Goal: Information Seeking & Learning: Learn about a topic

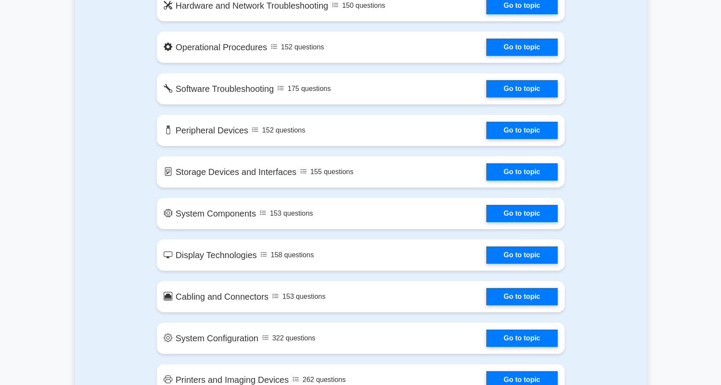
scroll to position [823, 0]
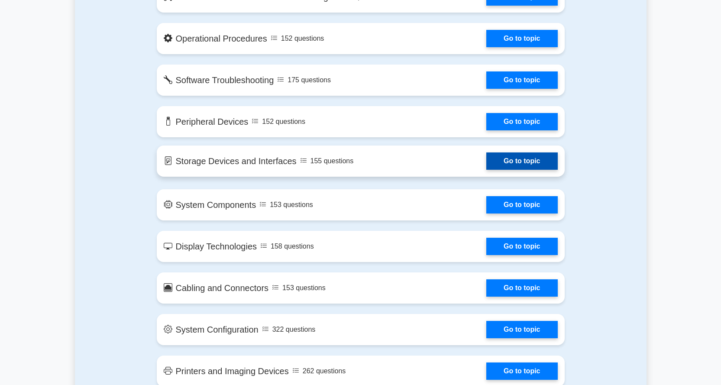
click at [505, 160] on link "Go to topic" at bounding box center [522, 160] width 71 height 17
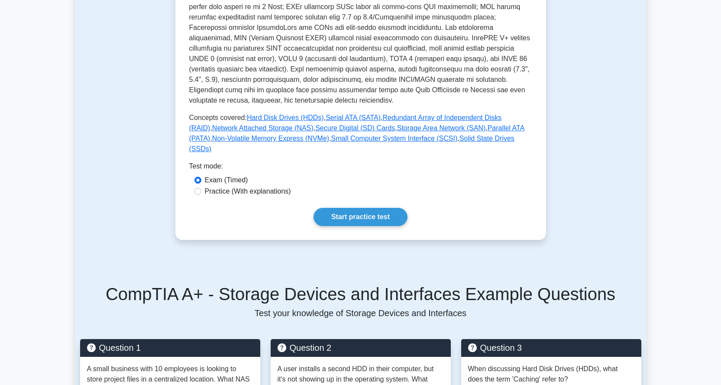
scroll to position [303, 0]
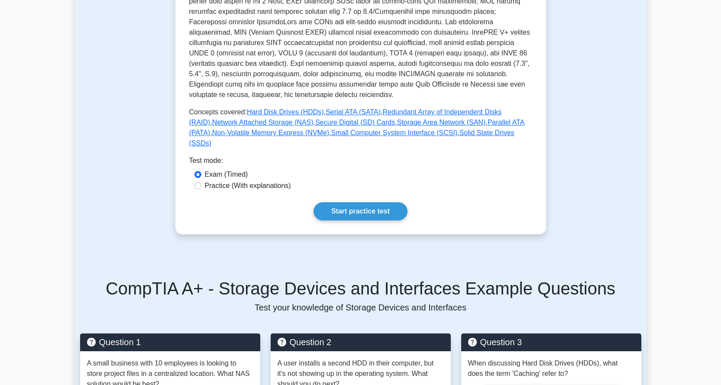
click at [270, 181] on label "Practice (With explanations)" at bounding box center [248, 186] width 86 height 10
click at [201, 182] on input "Practice (With explanations)" at bounding box center [198, 185] width 7 height 7
radio input "true"
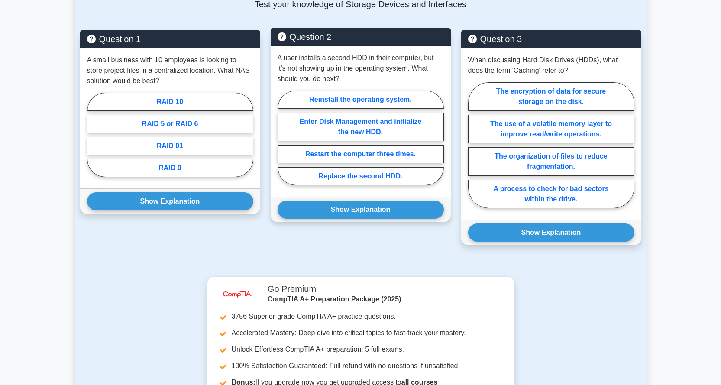
scroll to position [563, 0]
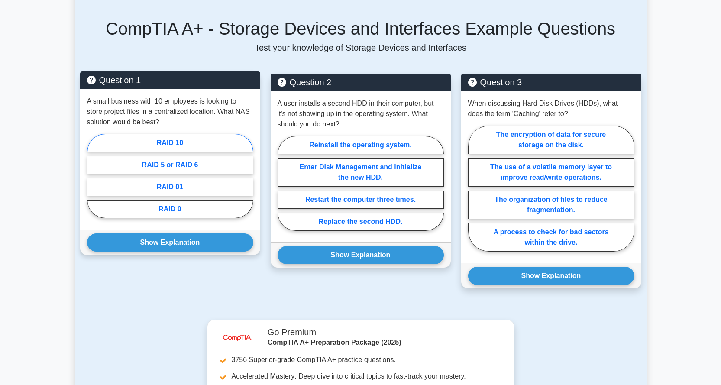
click at [212, 134] on label "RAID 10" at bounding box center [170, 143] width 166 height 18
click at [93, 176] on input "RAID 10" at bounding box center [90, 179] width 6 height 6
radio input "true"
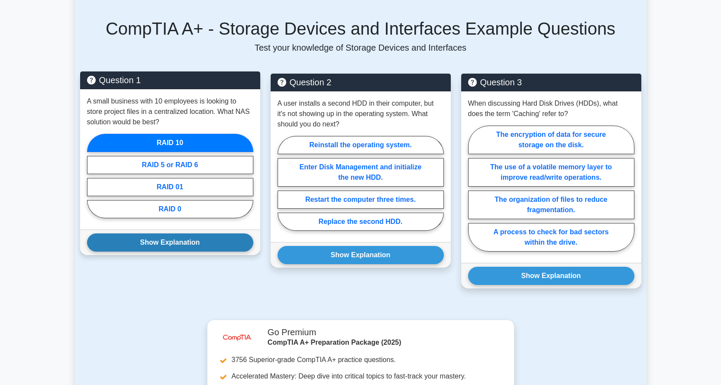
click at [215, 234] on button "Show Explanation" at bounding box center [170, 243] width 166 height 18
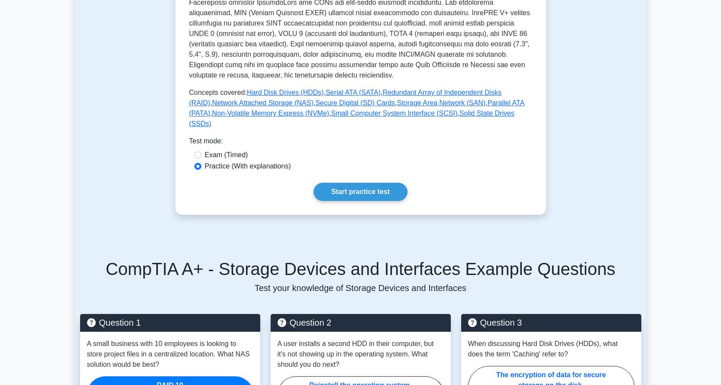
scroll to position [217, 0]
